Goal: Check status: Check status

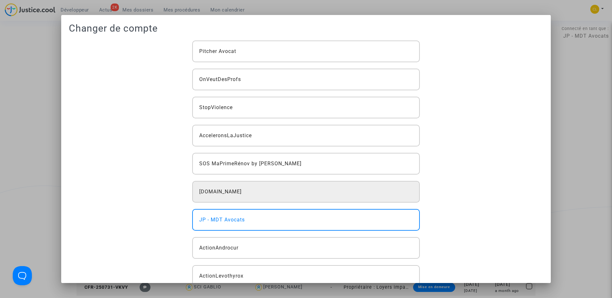
scroll to position [57, 0]
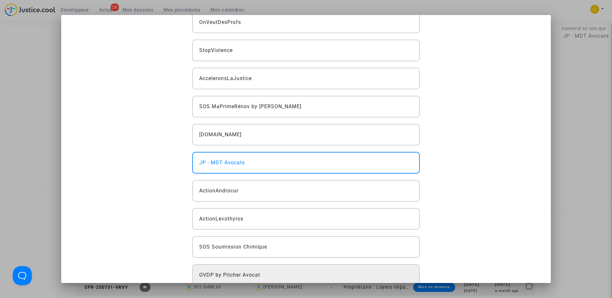
click at [261, 269] on div "OVDP by Pitcher Avocat" at bounding box center [306, 275] width 228 height 22
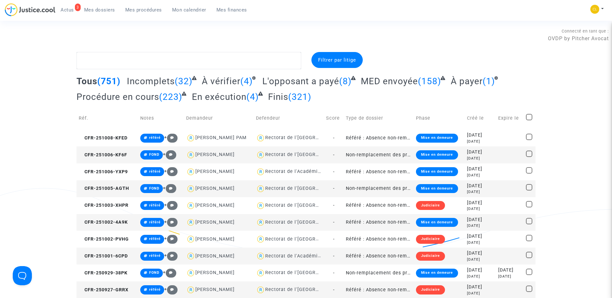
click at [152, 12] on span "Mes procédures" at bounding box center [143, 10] width 37 height 6
